Goal: Check status: Check status

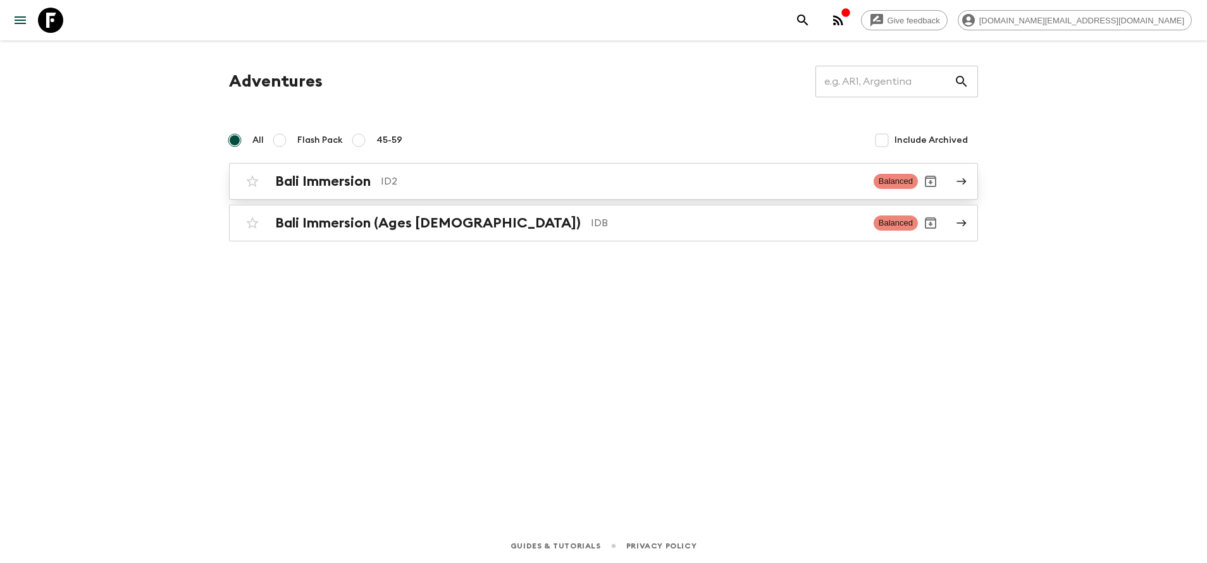
click at [371, 176] on h2 "Bali Immersion" at bounding box center [322, 181] width 95 height 16
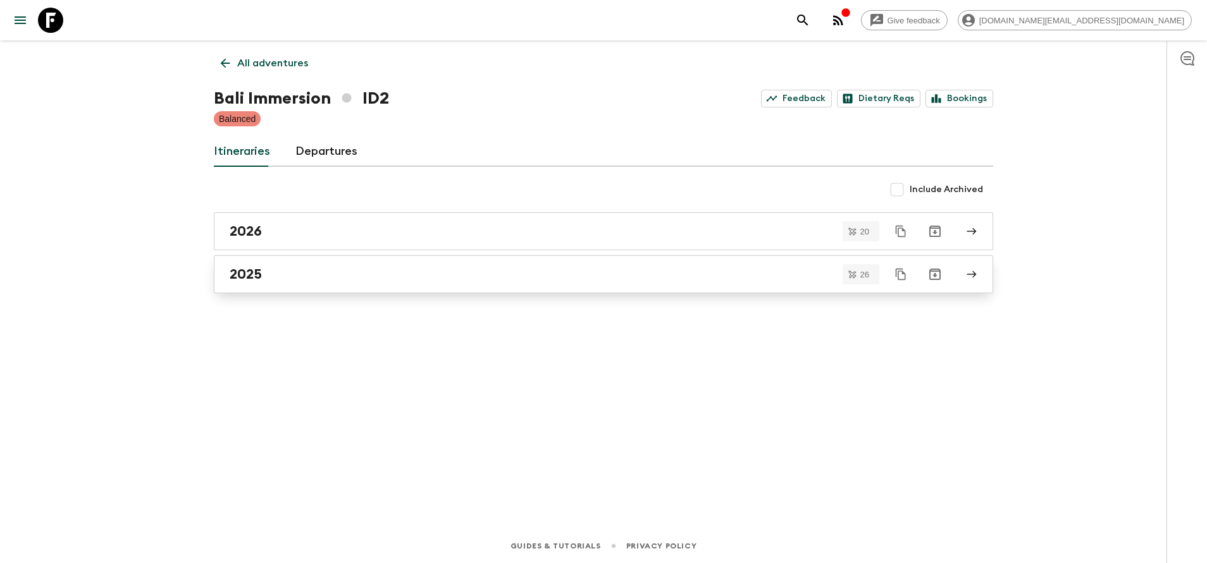
click at [349, 276] on div "2025" at bounding box center [591, 274] width 723 height 16
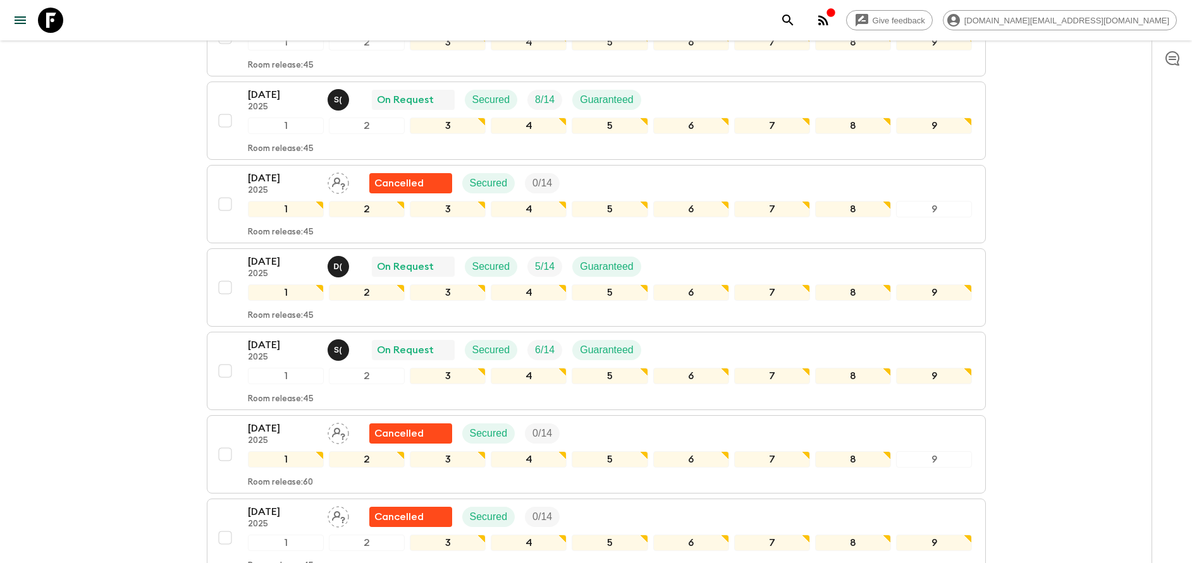
scroll to position [569, 0]
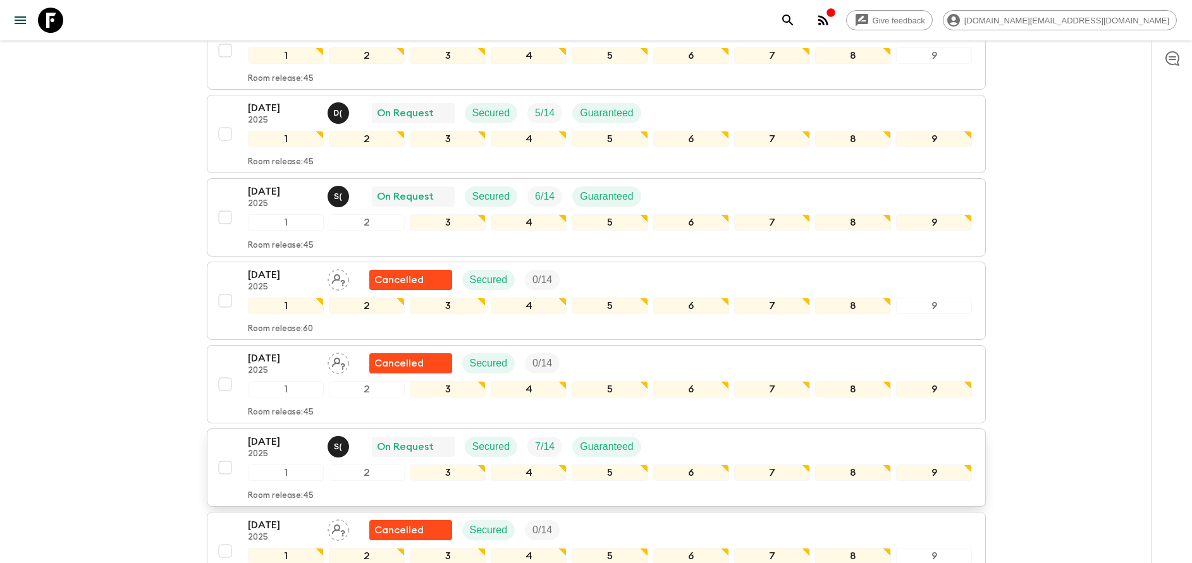
click at [251, 446] on p "[DATE]" at bounding box center [283, 441] width 70 height 15
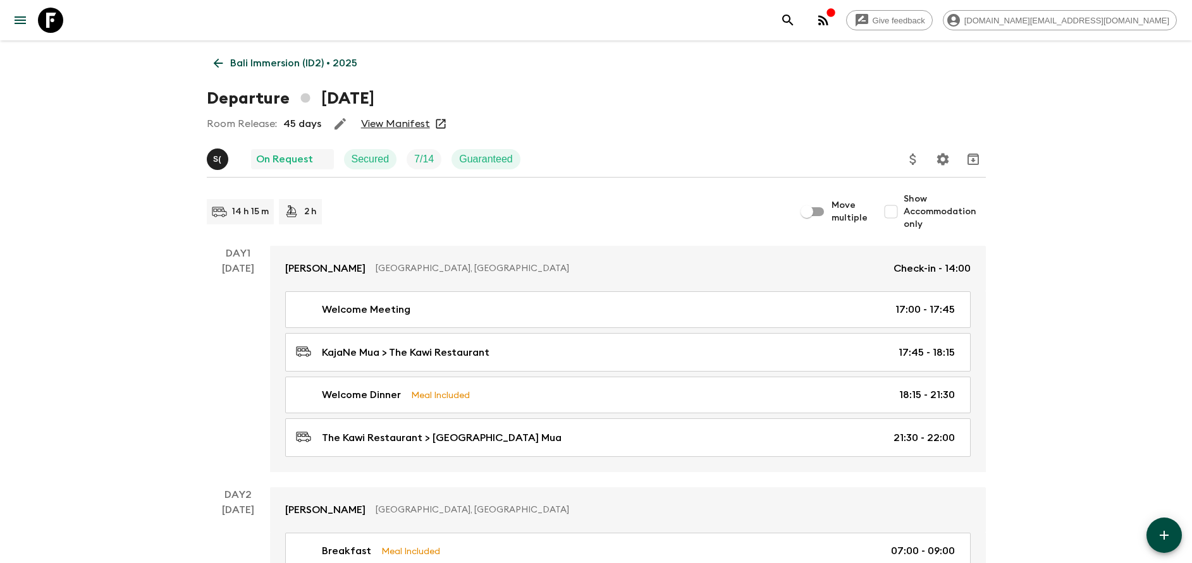
click at [378, 120] on link "View Manifest" at bounding box center [395, 124] width 69 height 13
